Goal: Task Accomplishment & Management: Manage account settings

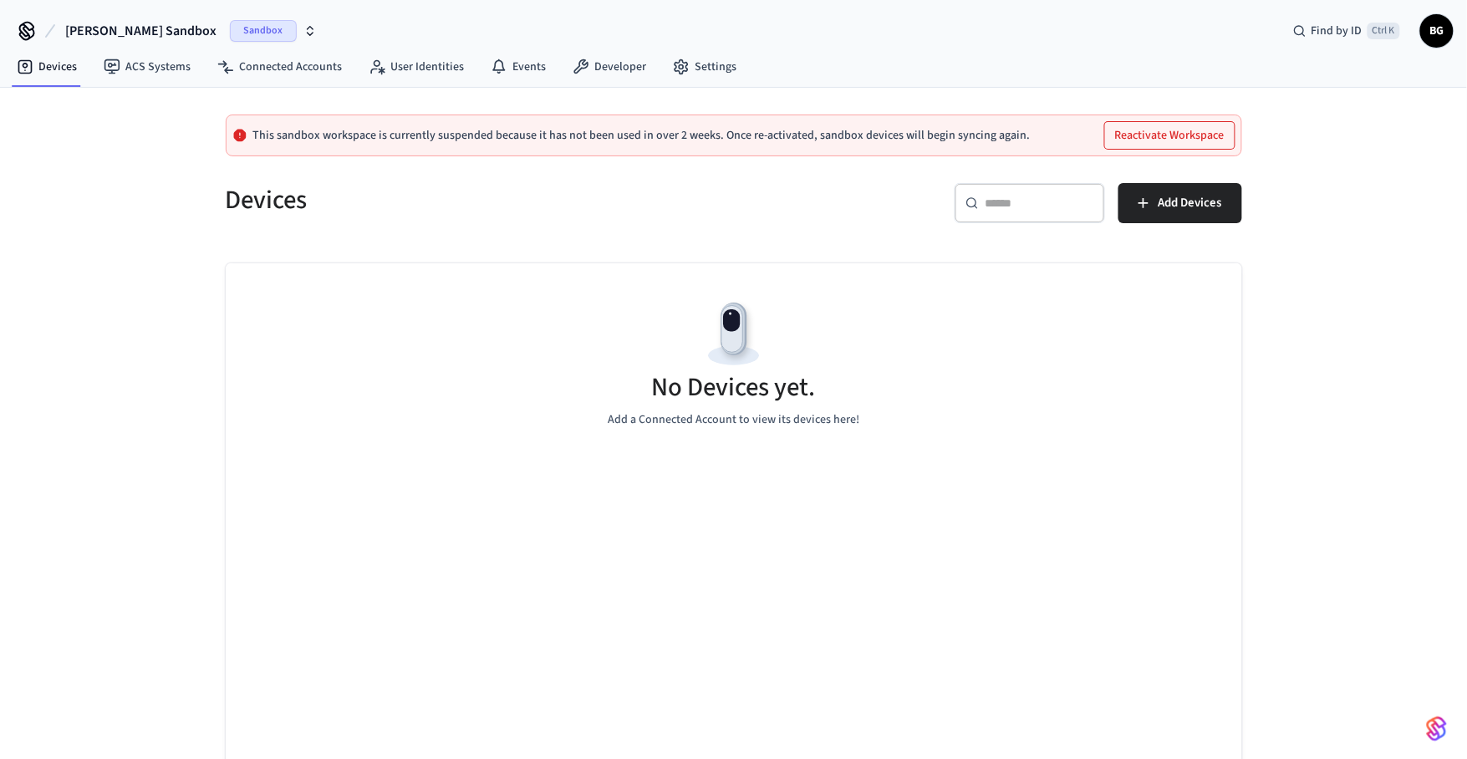
click at [135, 26] on span "[PERSON_NAME] Sandbox" at bounding box center [140, 31] width 151 height 20
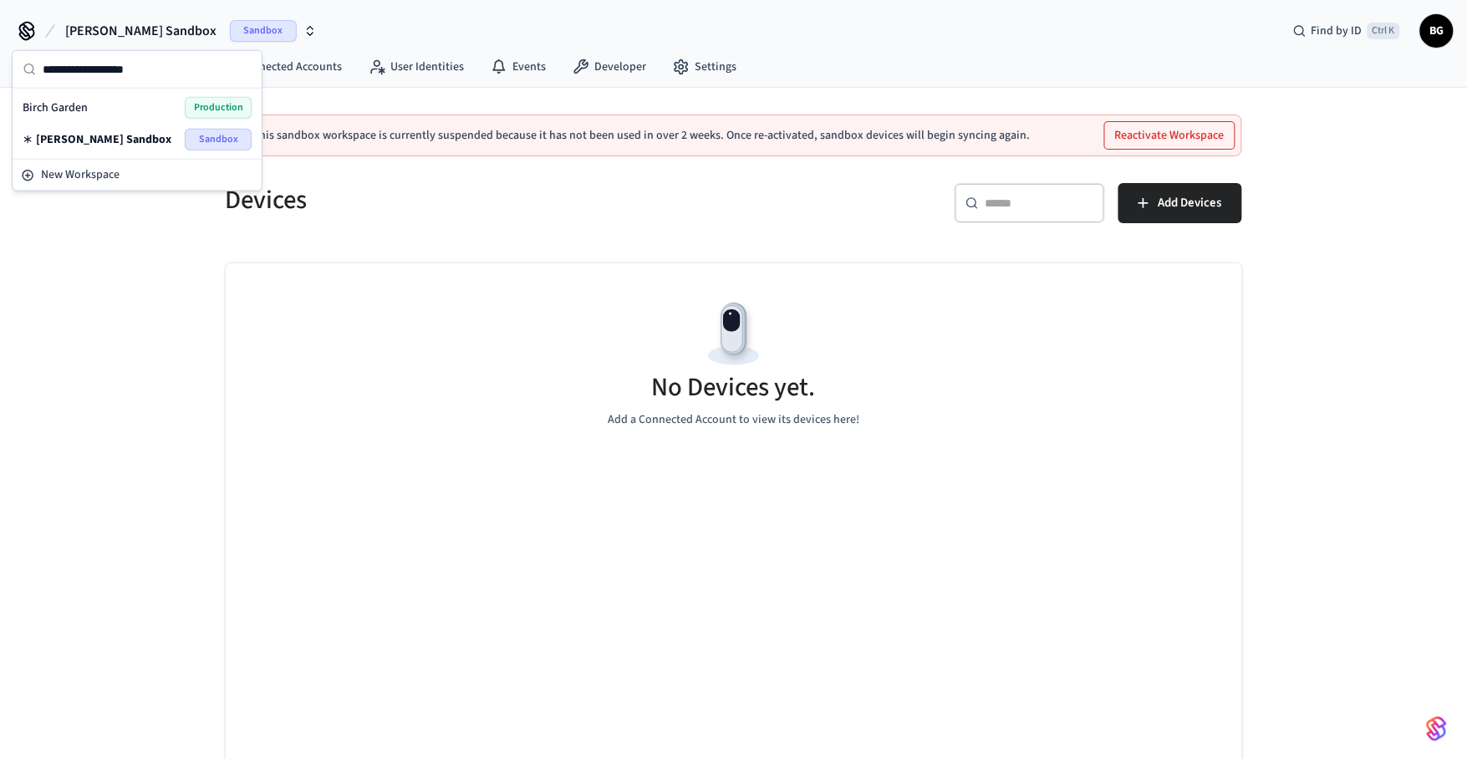
click at [103, 135] on span "[PERSON_NAME] Sandbox" at bounding box center [103, 139] width 135 height 17
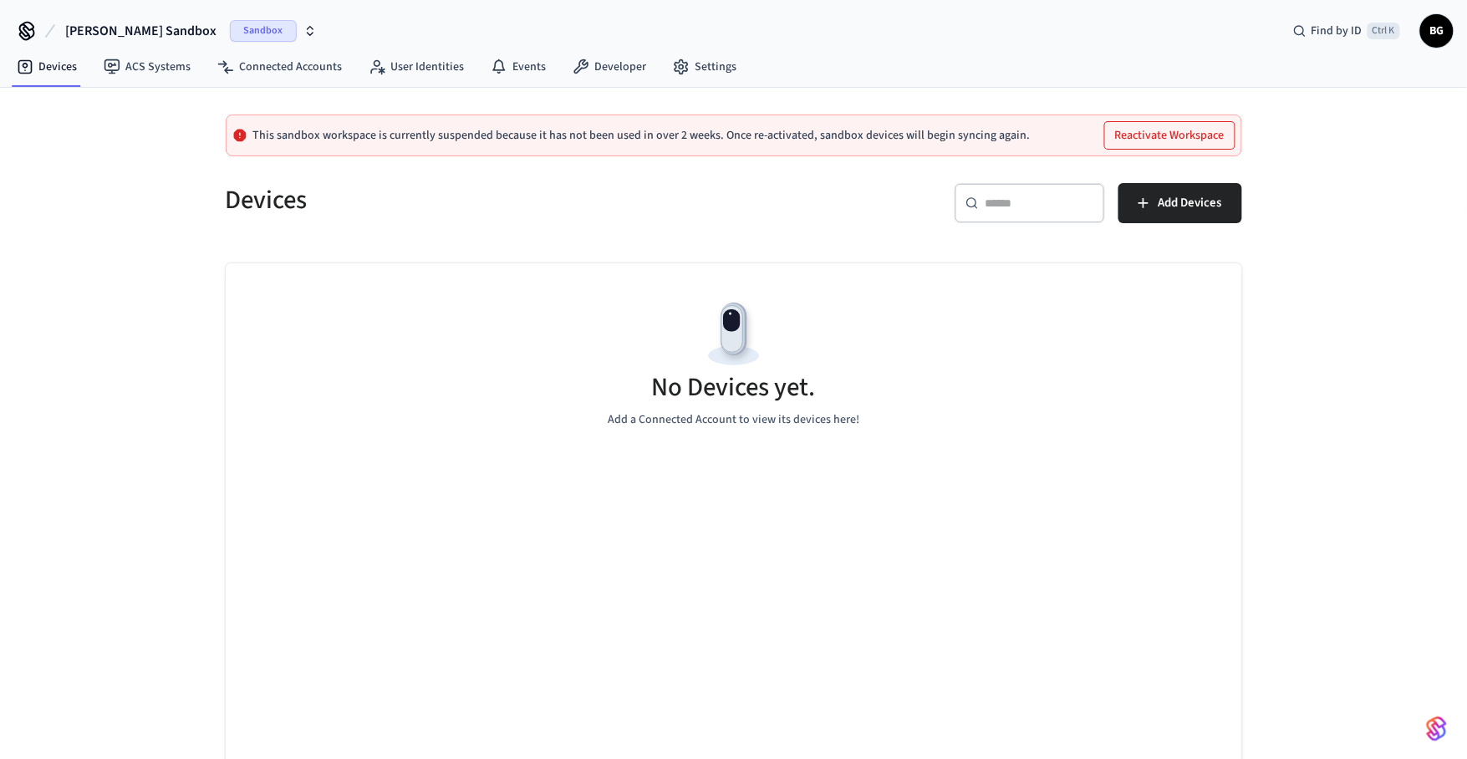
click at [99, 21] on span "[PERSON_NAME] Sandbox" at bounding box center [140, 31] width 151 height 20
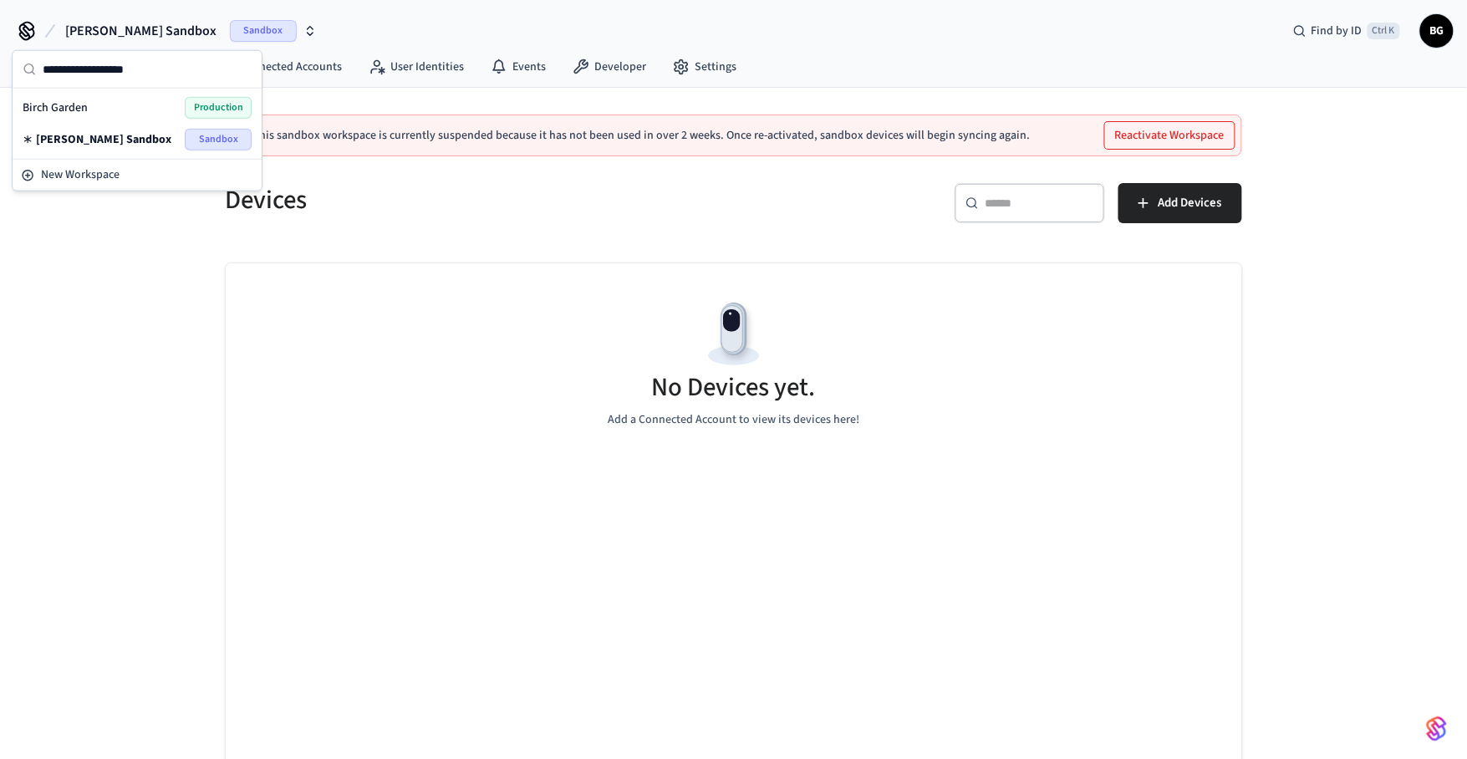
click at [81, 110] on span "Birch Garden" at bounding box center [55, 107] width 65 height 17
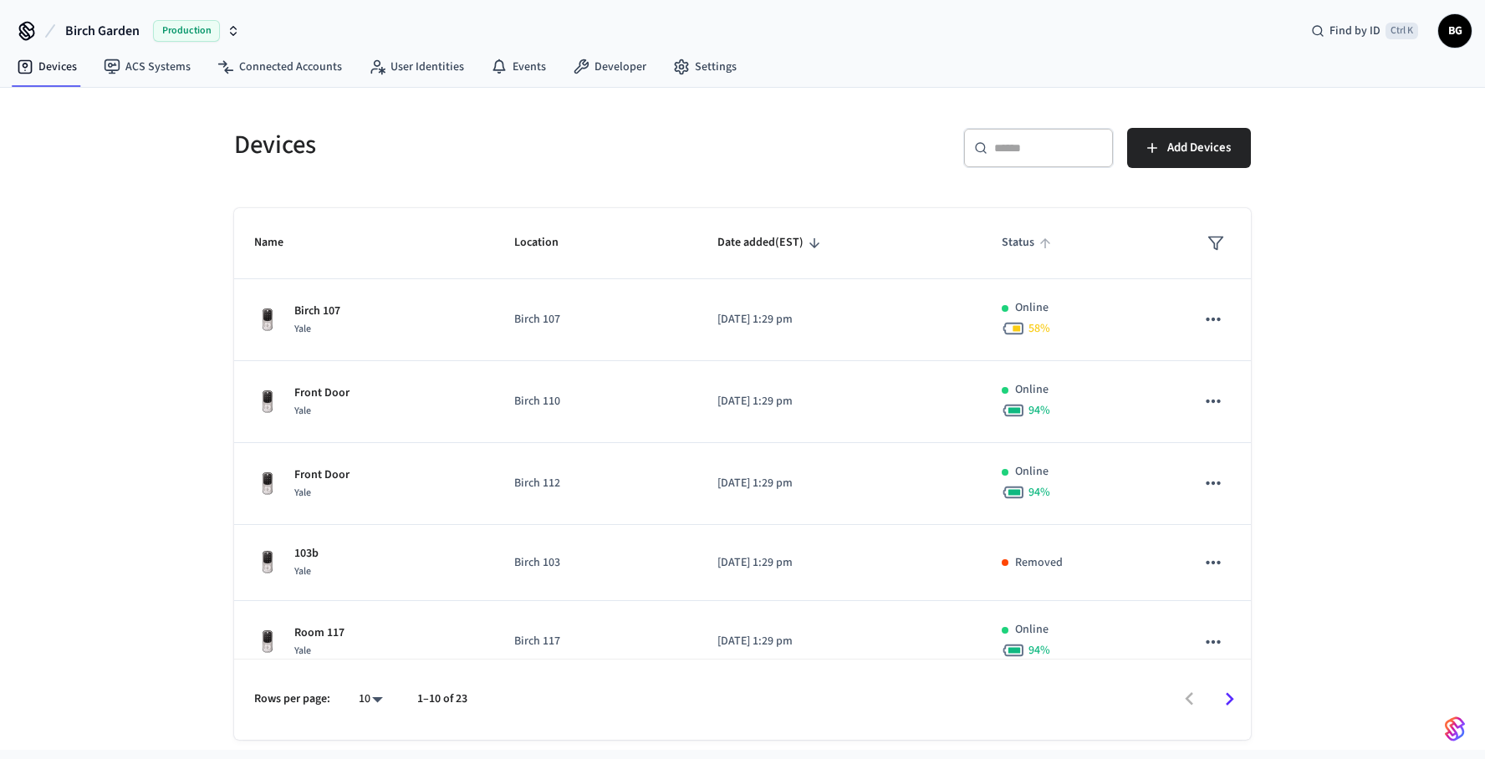
click at [1008, 245] on span "Status" at bounding box center [1029, 243] width 54 height 26
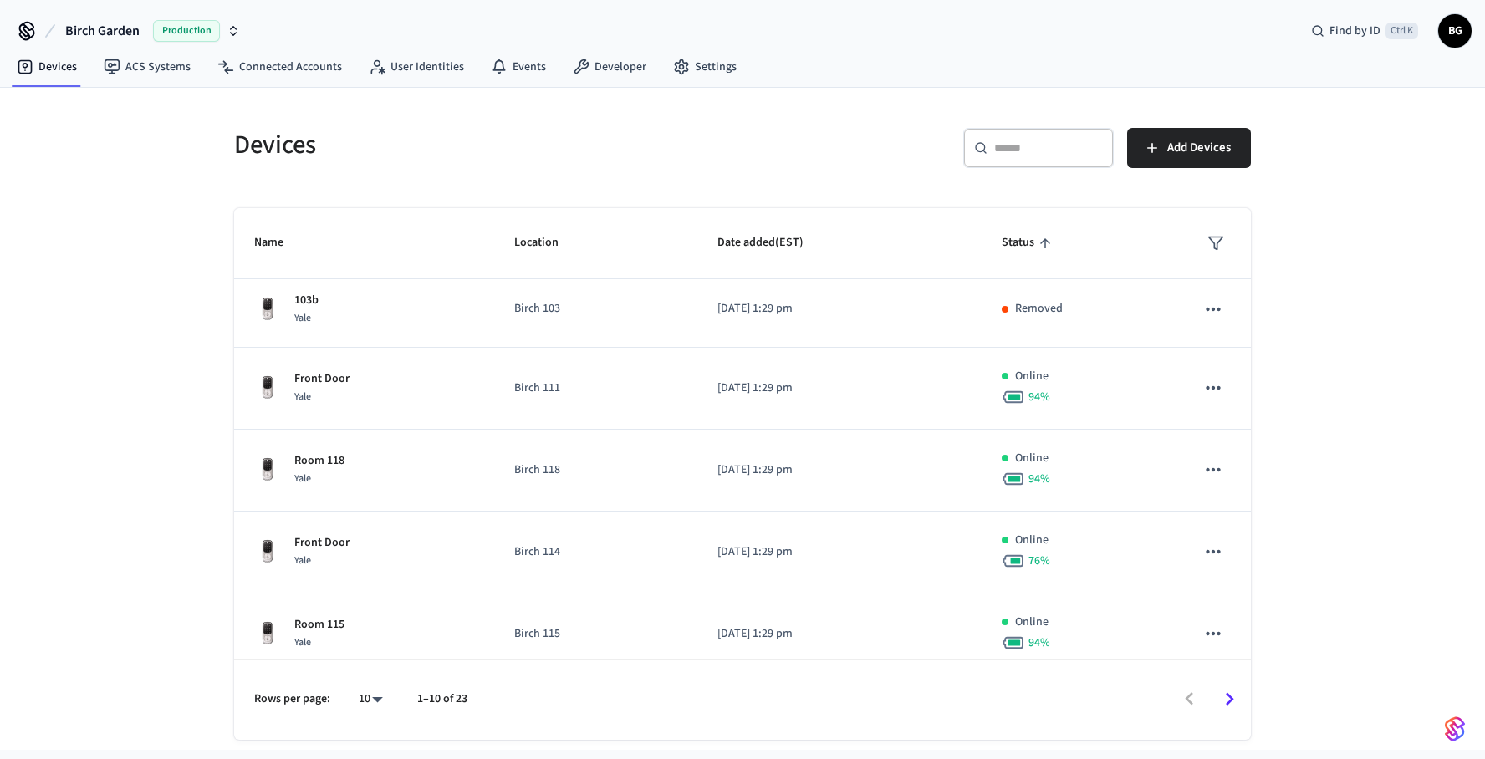
scroll to position [406, 0]
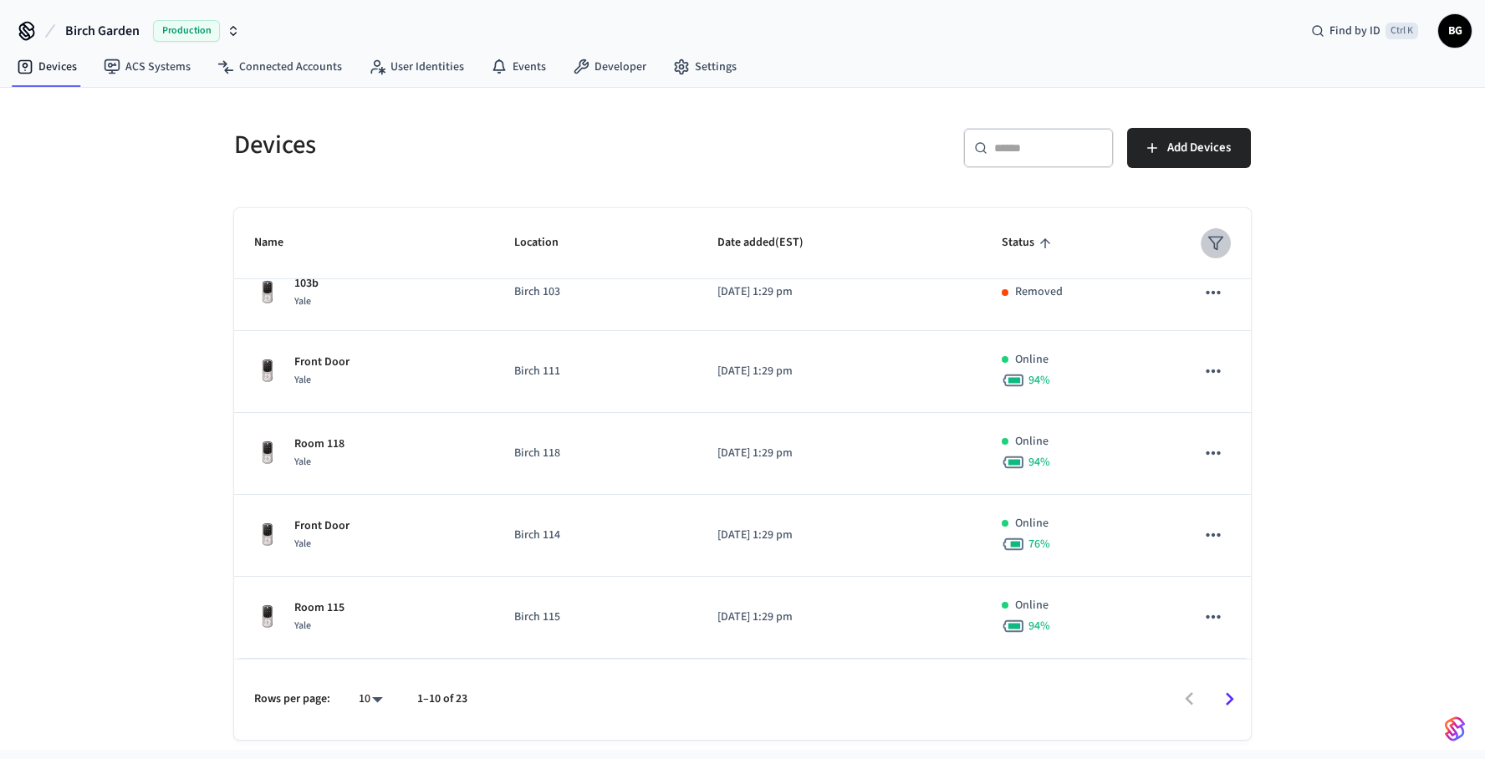
click at [1207, 245] on icon "sticky table" at bounding box center [1215, 243] width 17 height 17
click at [1251, 298] on li "Online" at bounding box center [1241, 294] width 88 height 45
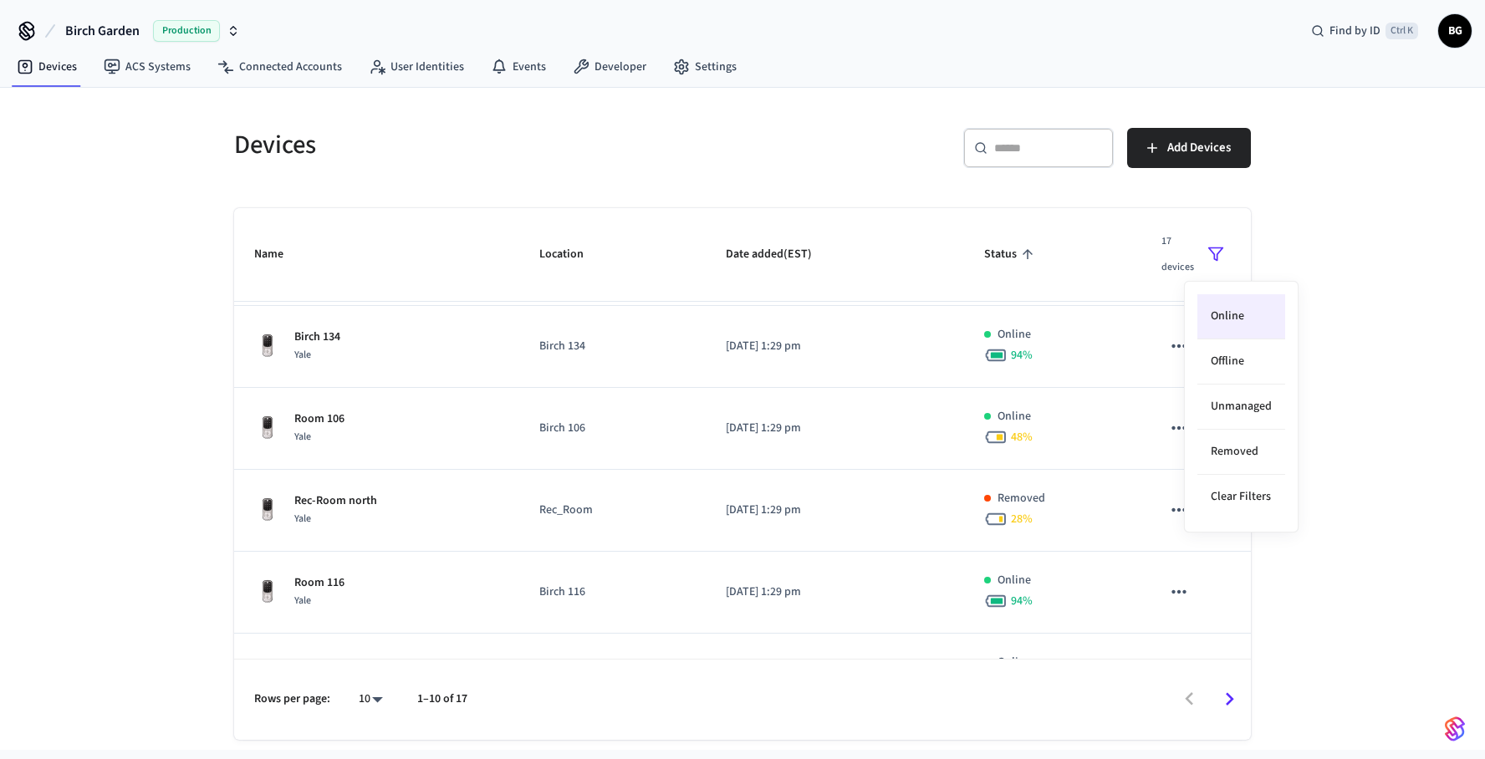
scroll to position [0, 0]
click at [1360, 334] on div at bounding box center [742, 379] width 1485 height 759
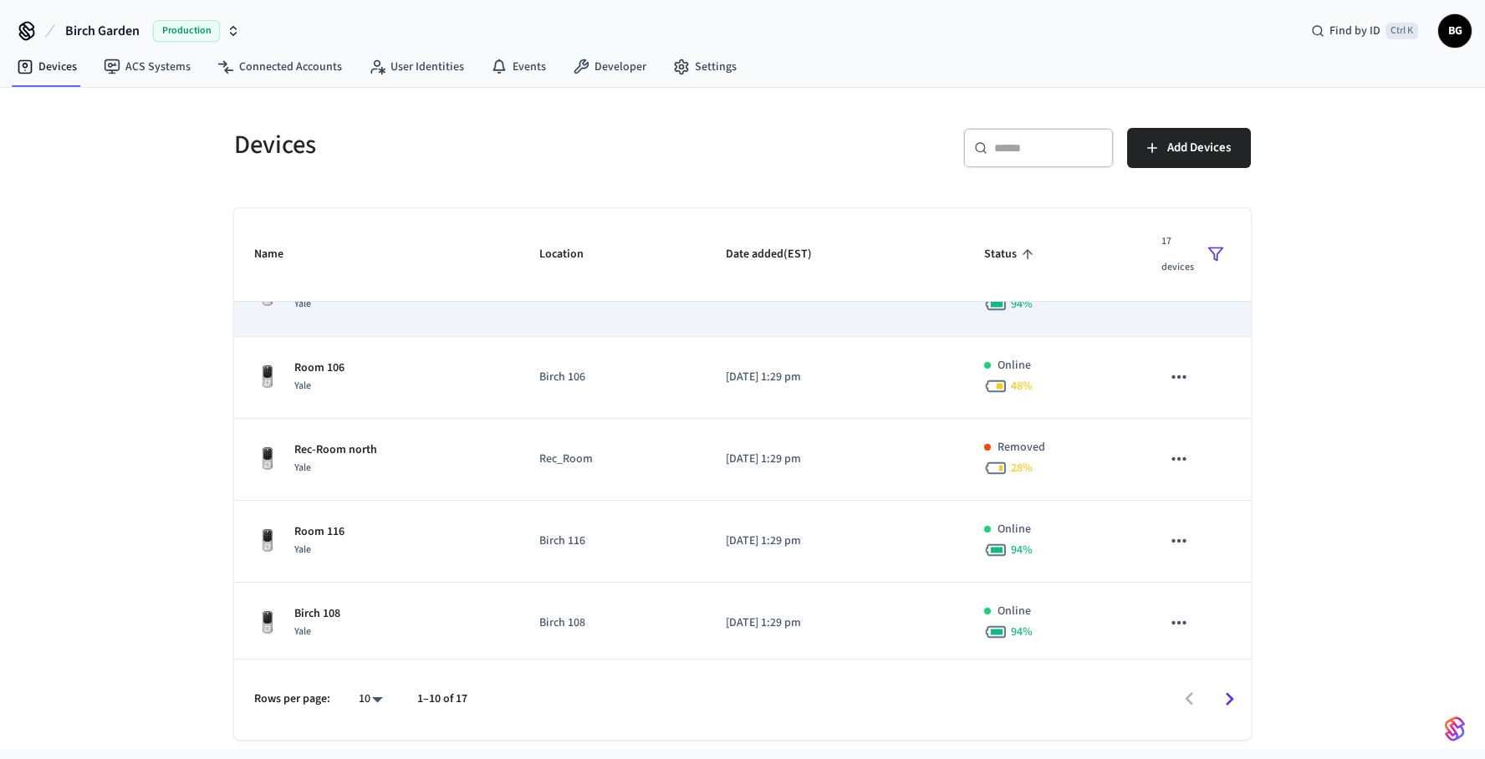
scroll to position [462, 0]
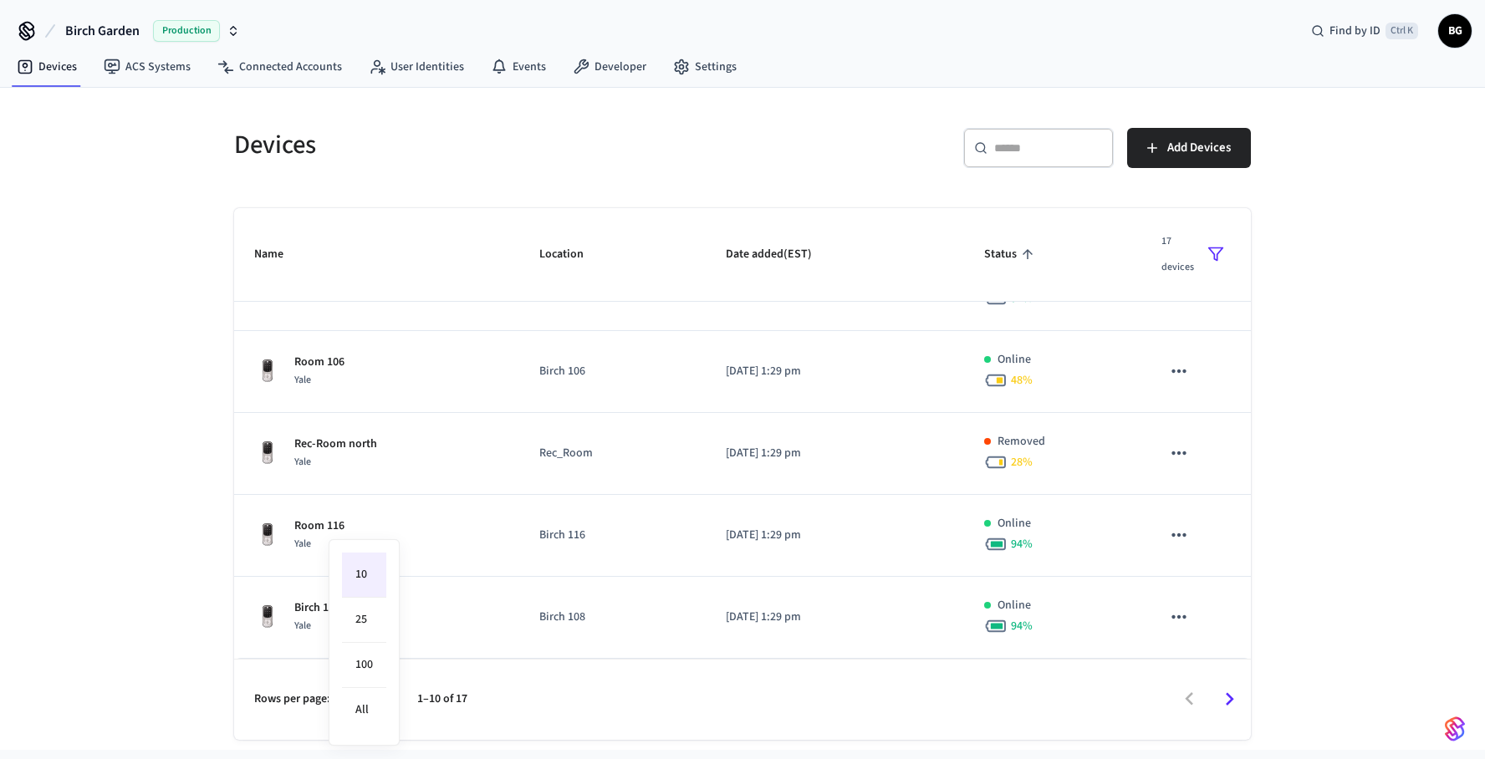
click at [385, 704] on body "Birch Garden Production Find by ID Ctrl K BG Devices ACS Systems Connected Acco…" at bounding box center [742, 375] width 1485 height 750
click at [375, 622] on li "25" at bounding box center [364, 620] width 44 height 45
type input "**"
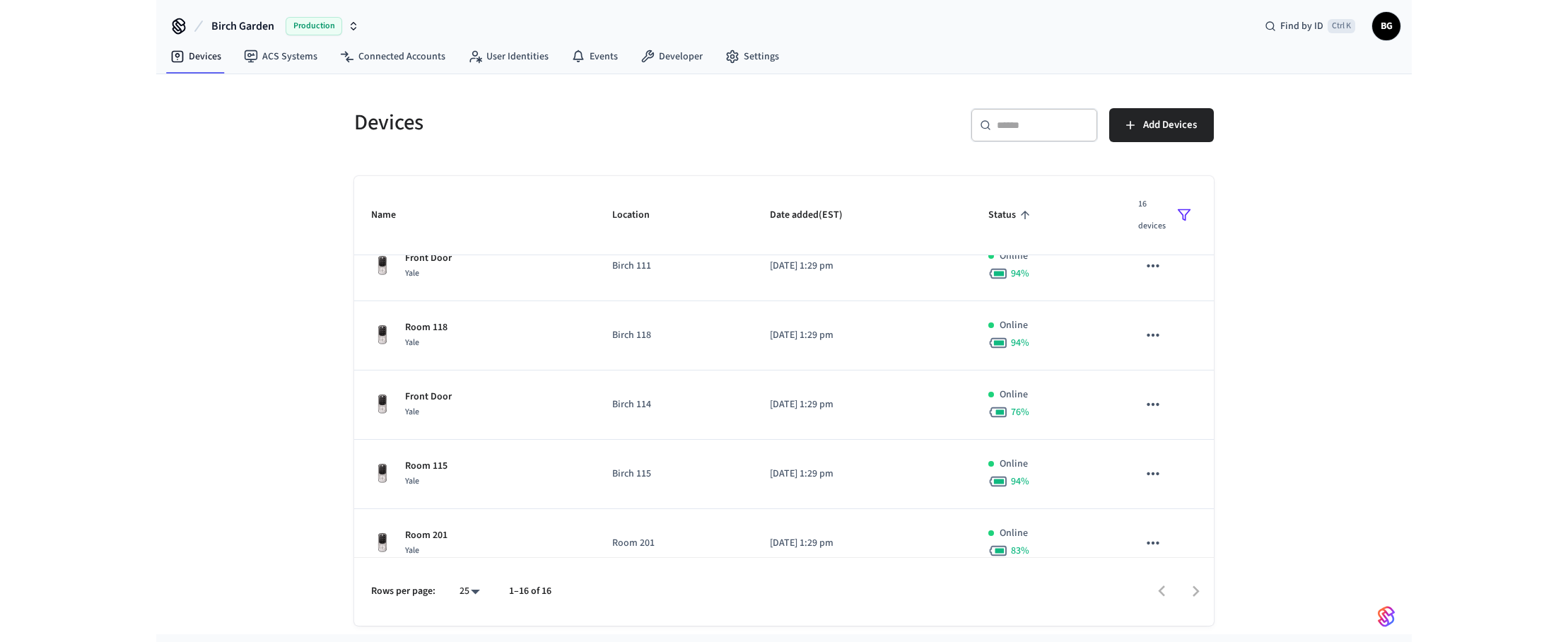
scroll to position [0, 0]
